Goal: Information Seeking & Learning: Learn about a topic

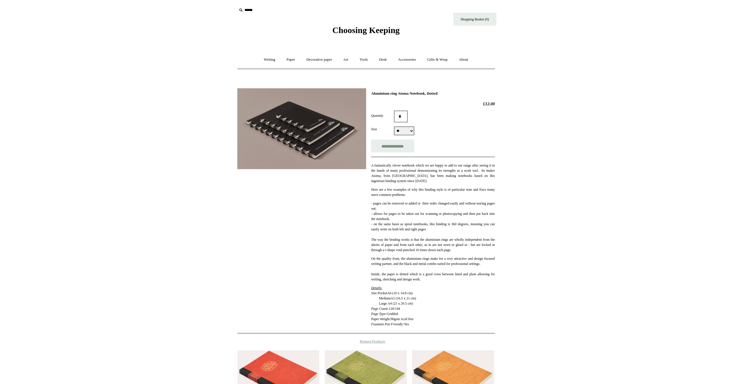
click at [352, 27] on span "Choosing Keeping" at bounding box center [365, 29] width 67 height 9
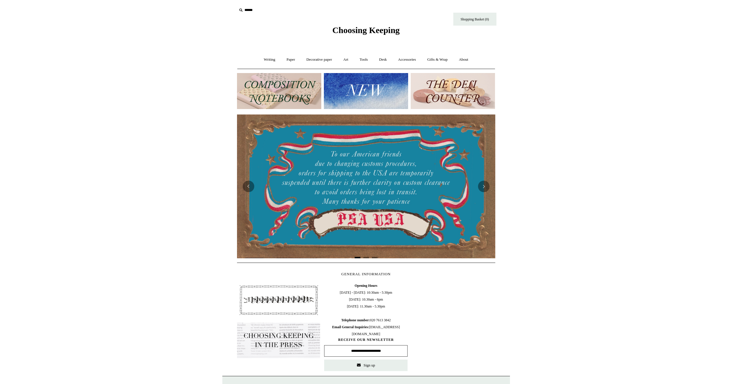
click at [351, 156] on div at bounding box center [366, 186] width 258 height 144
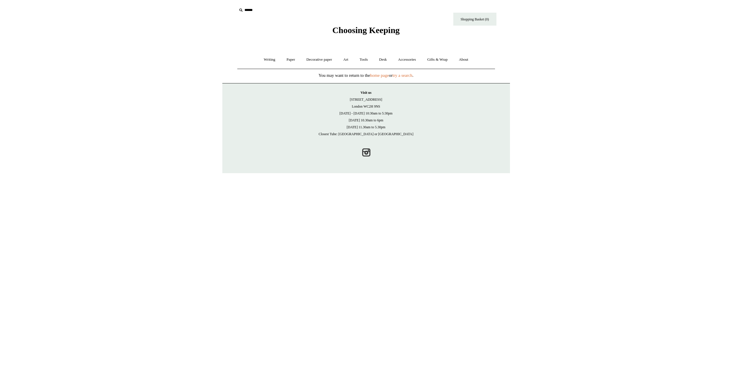
click at [361, 28] on span "Choosing Keeping" at bounding box center [365, 29] width 67 height 9
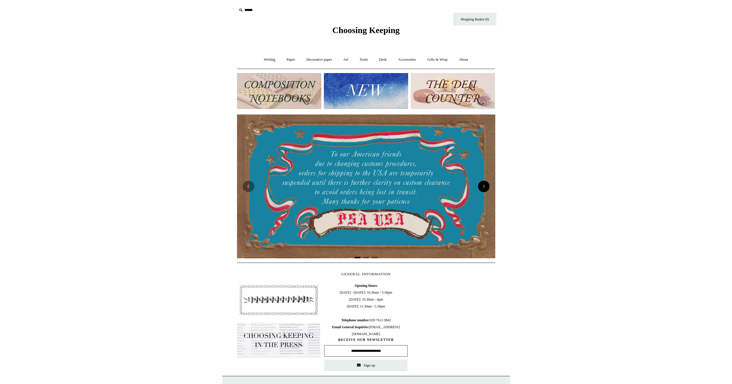
click at [484, 188] on button "Next" at bounding box center [484, 187] width 12 height 12
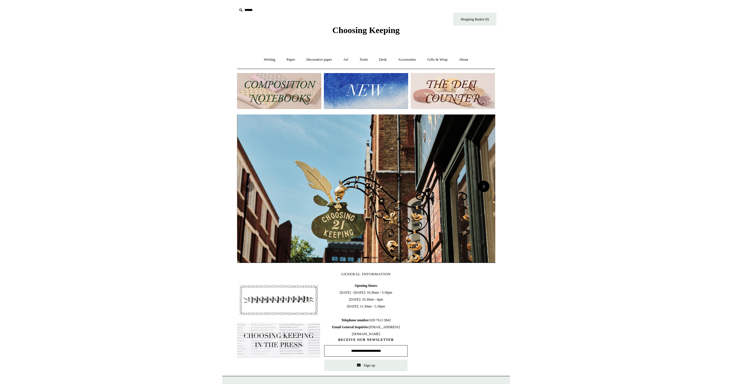
scroll to position [0, 258]
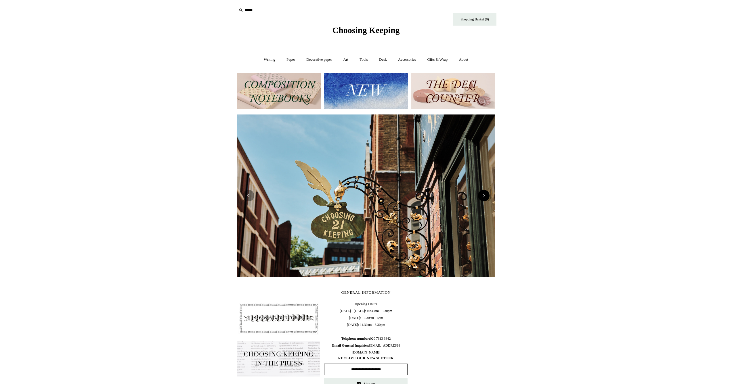
click at [484, 188] on img at bounding box center [366, 195] width 258 height 162
click at [487, 196] on button "Next" at bounding box center [484, 196] width 12 height 12
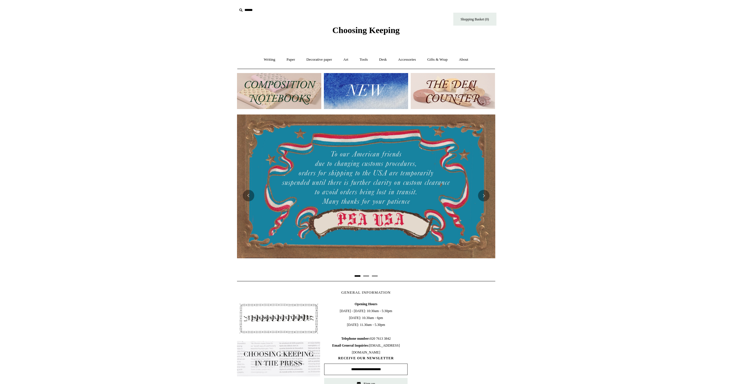
scroll to position [0, 0]
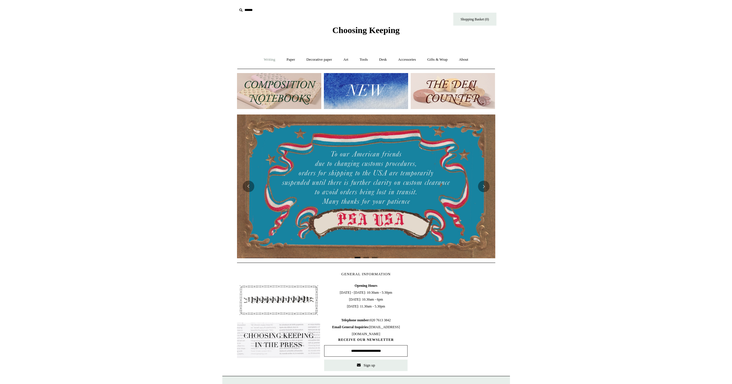
click at [269, 60] on link "Writing +" at bounding box center [270, 59] width 22 height 15
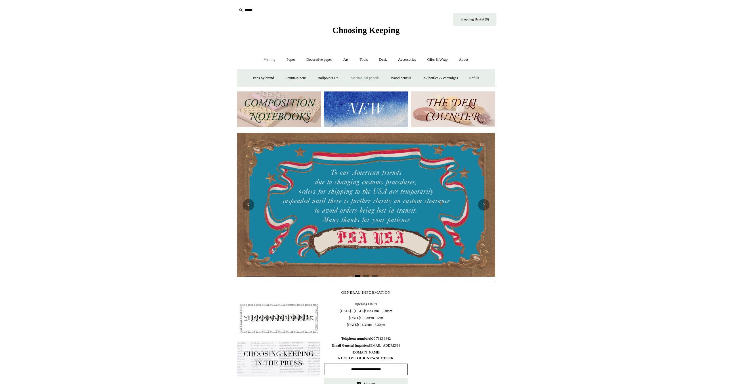
click at [367, 77] on link "Mechanical pencils +" at bounding box center [364, 77] width 39 height 15
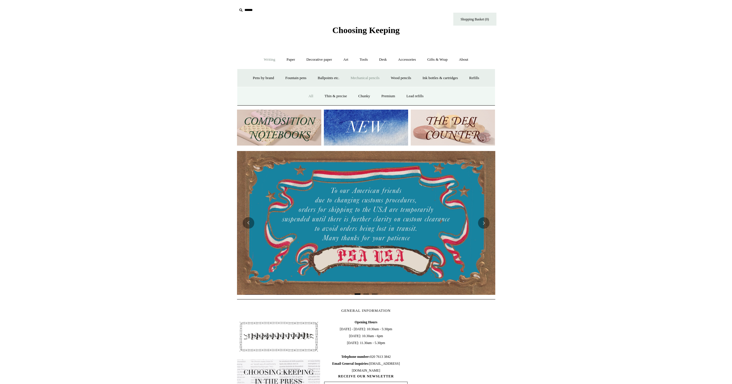
click at [311, 95] on link "All" at bounding box center [310, 96] width 15 height 15
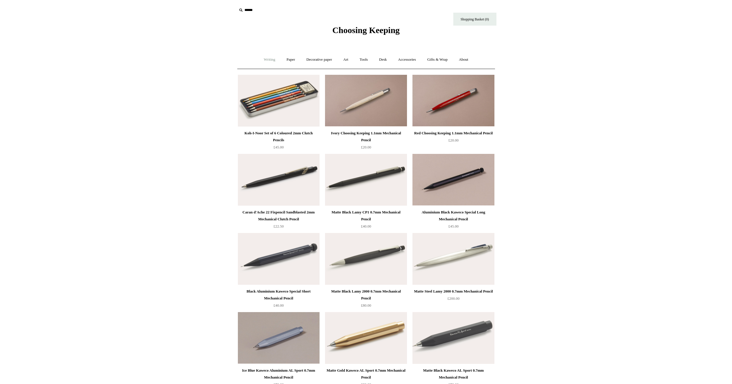
click at [269, 60] on link "Writing +" at bounding box center [270, 59] width 22 height 15
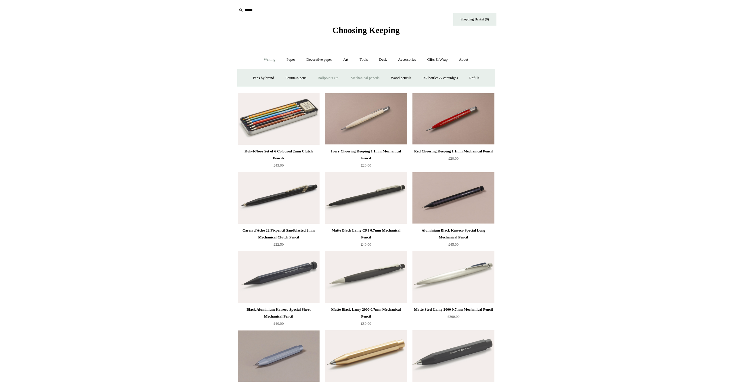
click at [316, 76] on link "Ballpoints etc. +" at bounding box center [329, 77] width 32 height 15
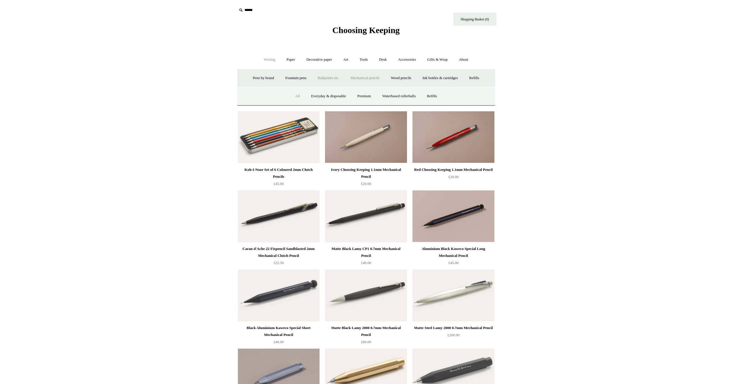
click at [290, 94] on link "All" at bounding box center [297, 96] width 15 height 15
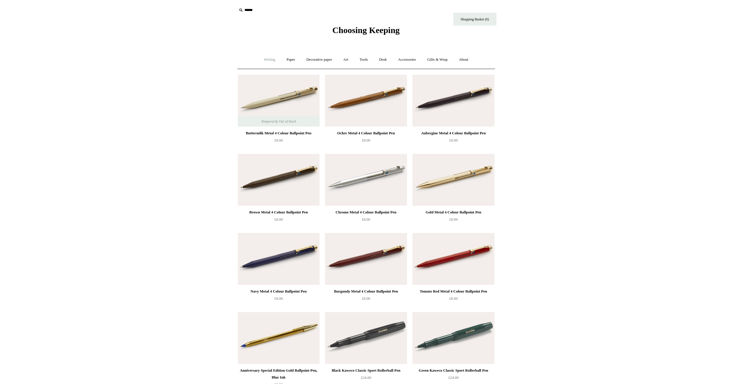
click at [266, 59] on link "Writing +" at bounding box center [270, 59] width 22 height 15
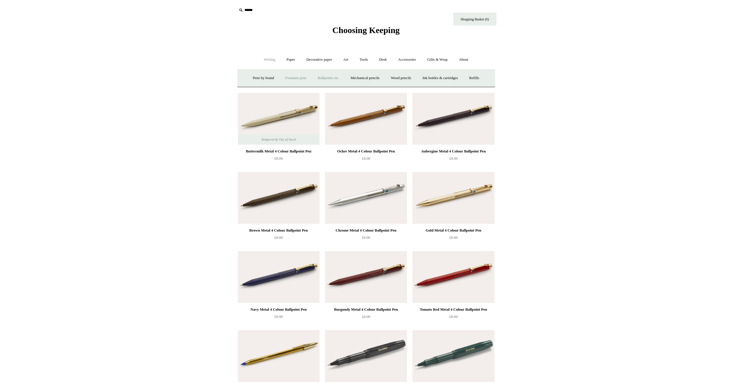
click at [289, 76] on link "Fountain pens +" at bounding box center [295, 77] width 31 height 15
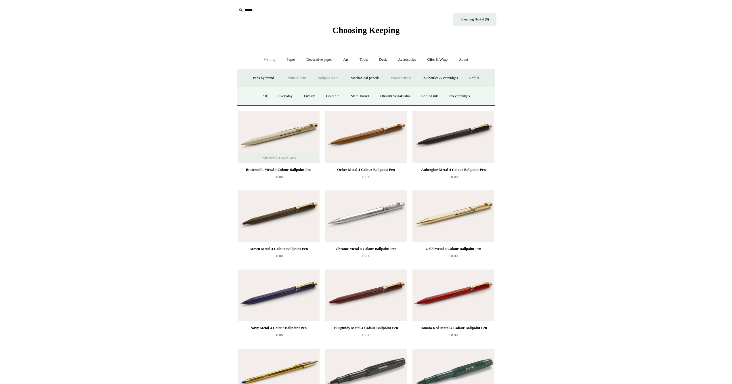
click at [406, 79] on link "Wood pencils +" at bounding box center [401, 77] width 31 height 15
click at [276, 94] on link "All" at bounding box center [282, 96] width 15 height 15
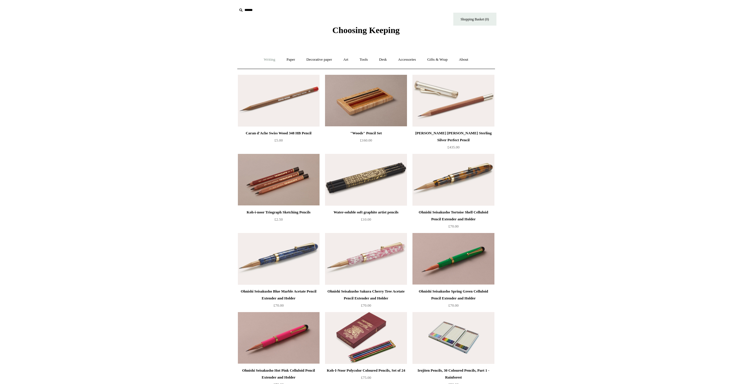
click at [272, 59] on link "Writing +" at bounding box center [270, 59] width 22 height 15
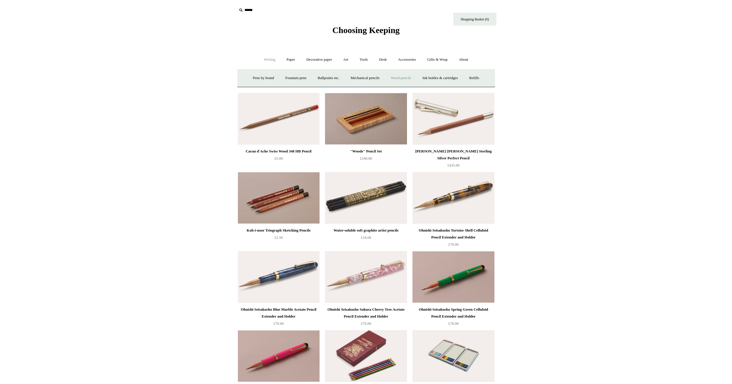
click at [264, 60] on link "Writing -" at bounding box center [270, 59] width 22 height 15
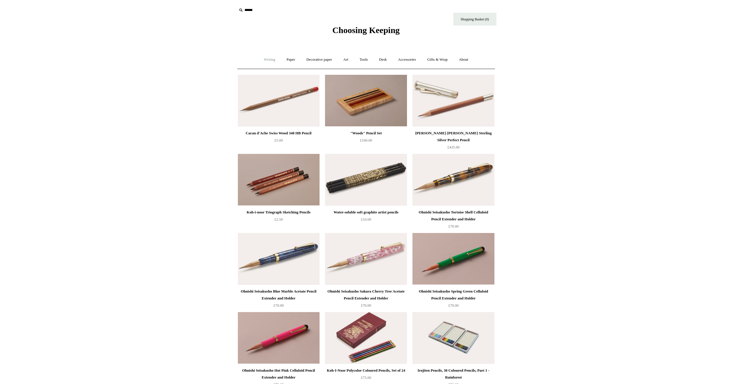
click at [264, 60] on link "Writing +" at bounding box center [270, 59] width 22 height 15
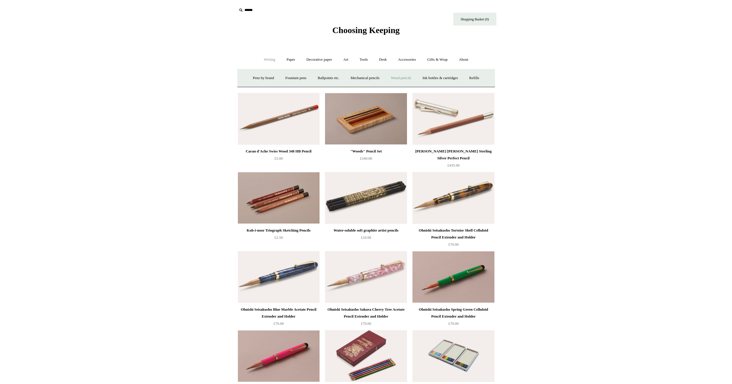
click at [265, 59] on link "Writing -" at bounding box center [270, 59] width 22 height 15
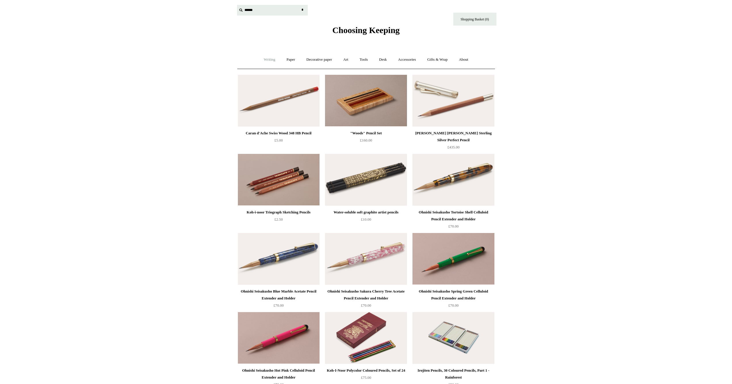
click at [248, 12] on input "text" at bounding box center [272, 10] width 71 height 11
type input "*******"
click at [302, 10] on input "*" at bounding box center [303, 10] width 6 height 10
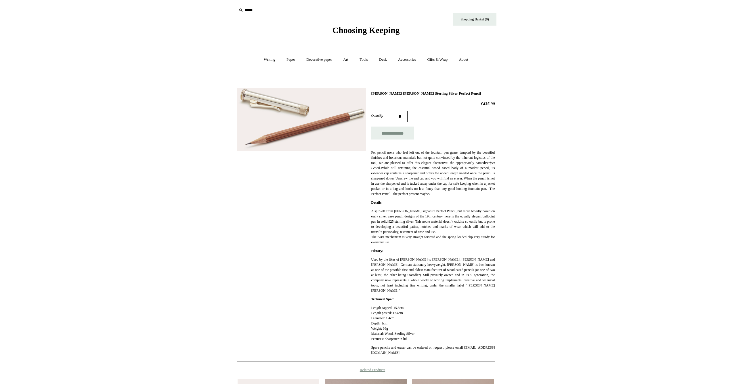
drag, startPoint x: 371, startPoint y: 93, endPoint x: 472, endPoint y: 94, distance: 101.0
click at [472, 94] on h1 "[PERSON_NAME] [PERSON_NAME] Sterling Silver Perfect Pencil" at bounding box center [433, 93] width 124 height 5
copy h1 "[PERSON_NAME] [PERSON_NAME] Sterling Silver Perfect Pencil"
click at [503, 93] on div "**********" at bounding box center [366, 269] width 288 height 371
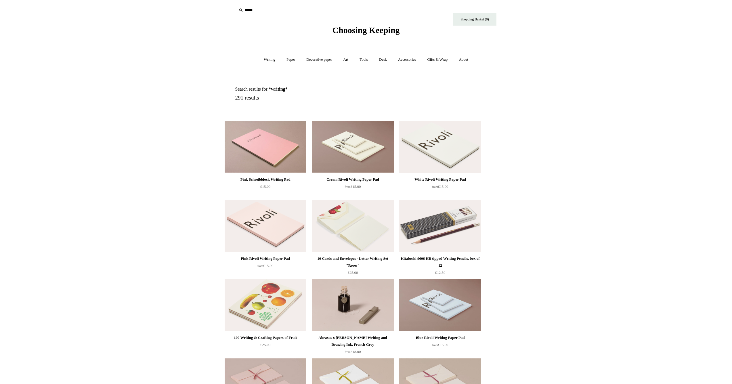
click at [248, 12] on input "text" at bounding box center [272, 10] width 71 height 11
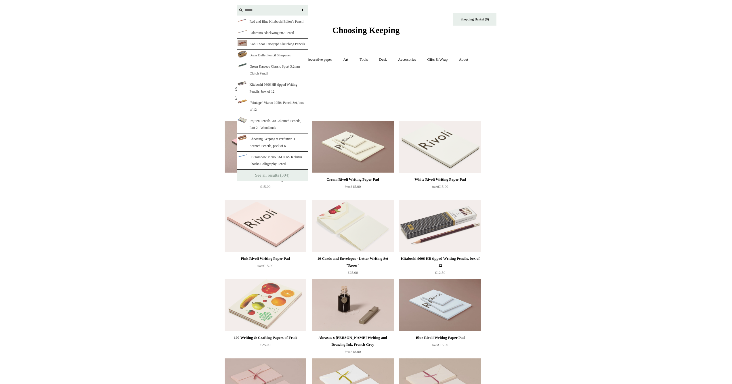
type input "******"
click at [302, 10] on input "*" at bounding box center [303, 10] width 6 height 10
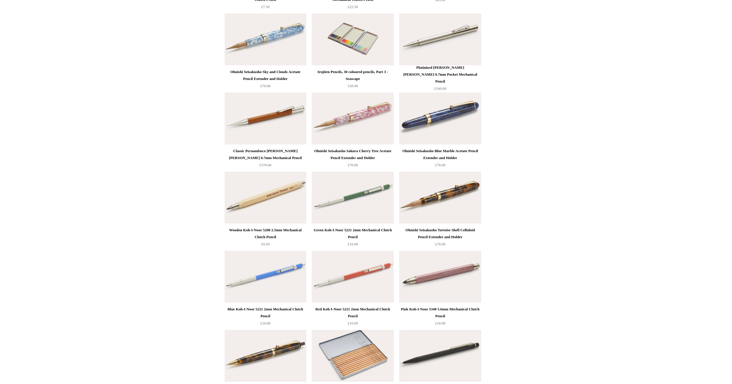
scroll to position [1254, 0]
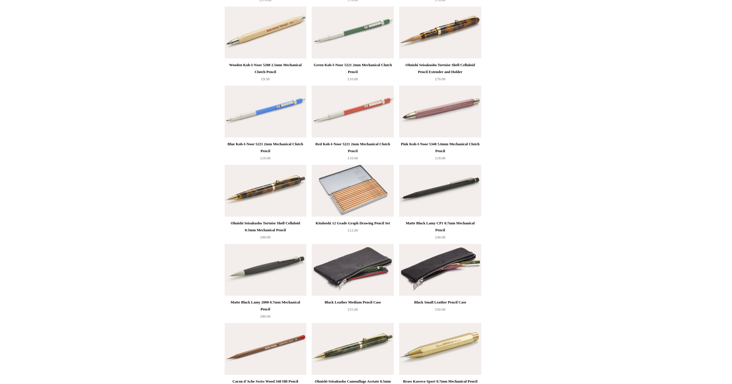
scroll to position [1413, 0]
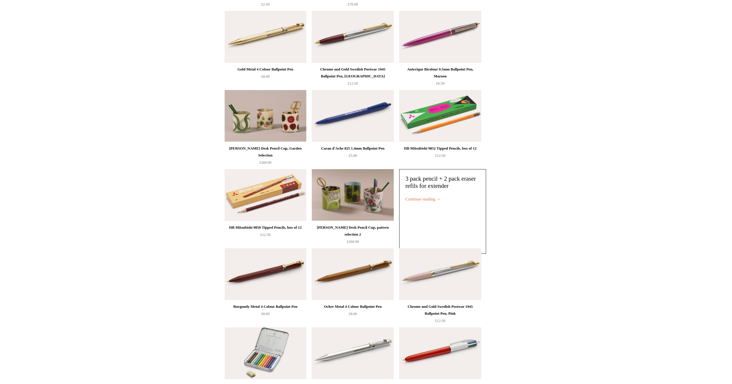
scroll to position [3301, 0]
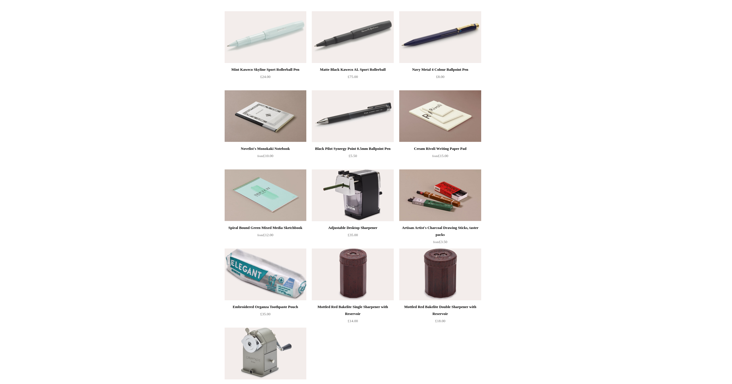
scroll to position [6411, 0]
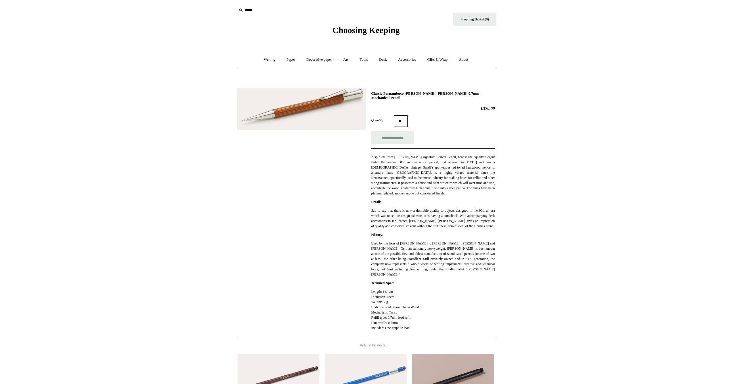
click at [306, 102] on img at bounding box center [301, 109] width 129 height 42
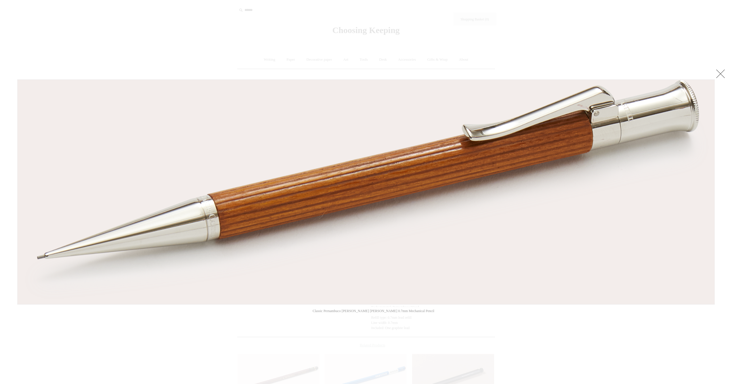
click at [720, 71] on link at bounding box center [721, 74] width 12 height 12
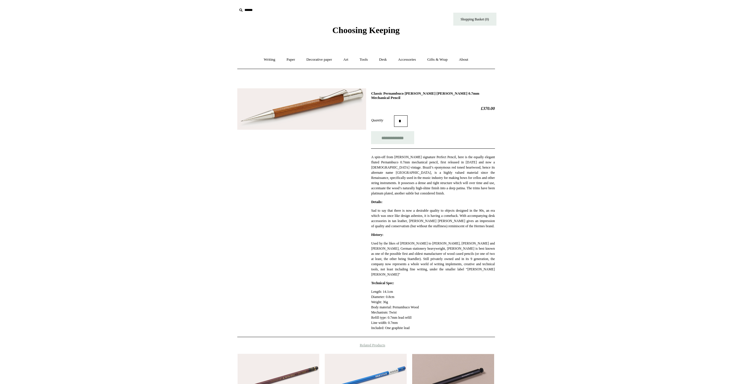
click at [295, 116] on img at bounding box center [301, 109] width 129 height 42
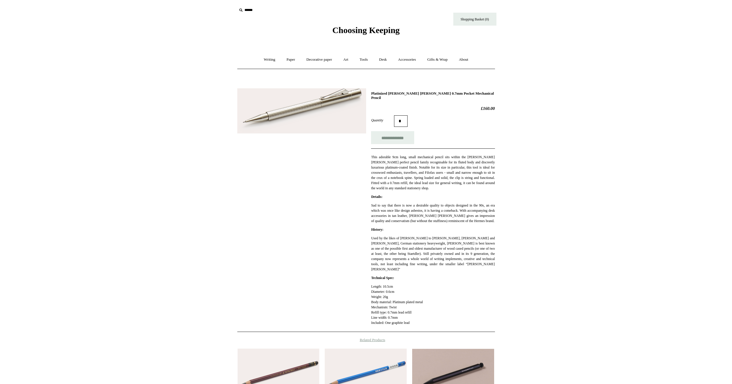
click at [272, 117] on img at bounding box center [301, 110] width 129 height 45
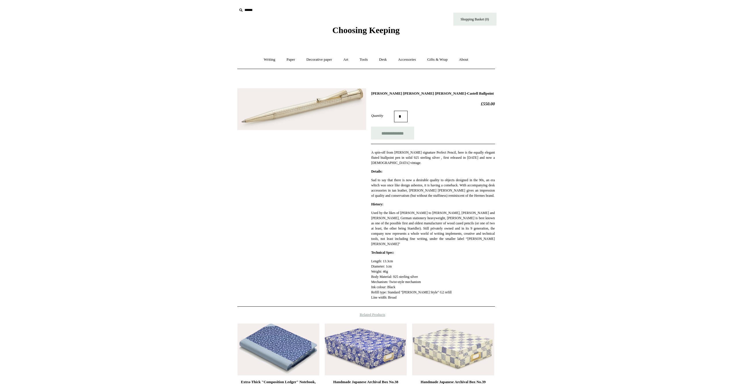
click at [328, 100] on img at bounding box center [301, 109] width 129 height 42
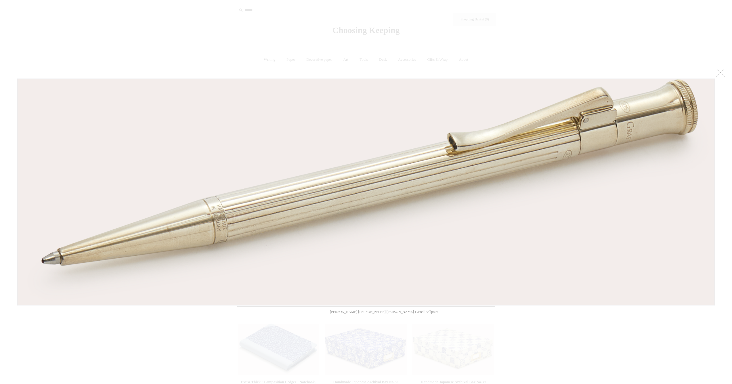
click at [427, 47] on div at bounding box center [366, 245] width 732 height 490
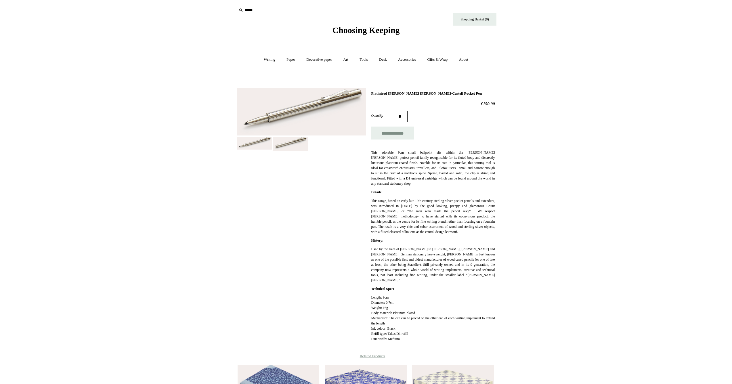
click at [324, 104] on img at bounding box center [301, 111] width 129 height 47
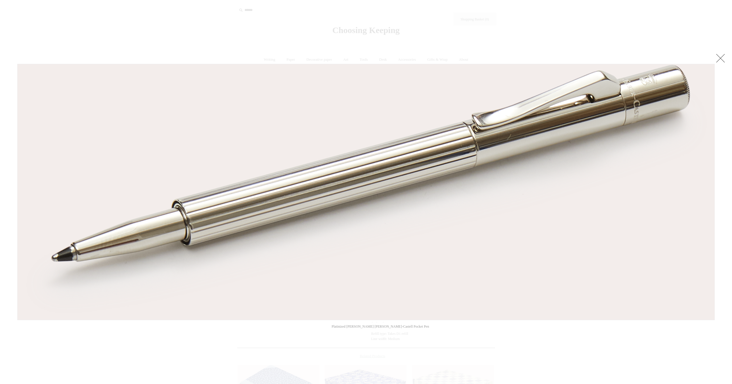
click at [550, 34] on div at bounding box center [366, 263] width 732 height 526
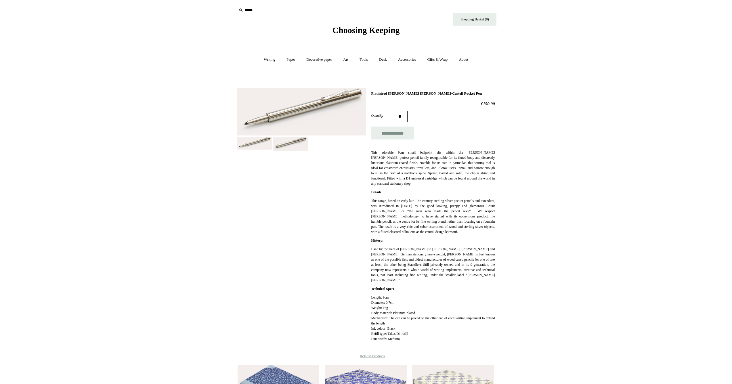
click at [309, 141] on div at bounding box center [301, 117] width 129 height 67
click at [295, 144] on img at bounding box center [290, 144] width 35 height 14
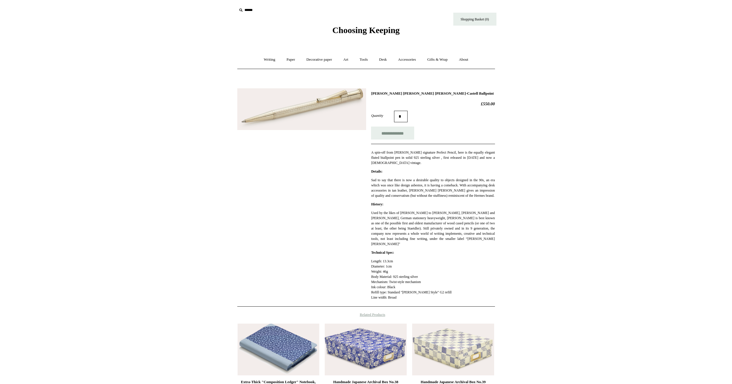
click at [307, 108] on img at bounding box center [301, 109] width 129 height 42
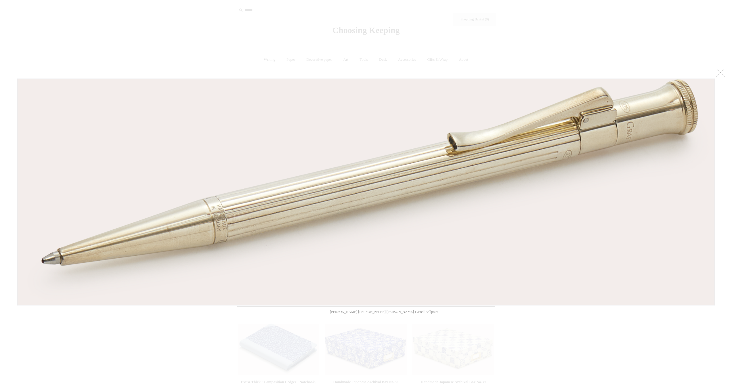
click at [473, 35] on div at bounding box center [366, 245] width 732 height 490
